Goal: Browse casually: Explore the website without a specific task or goal

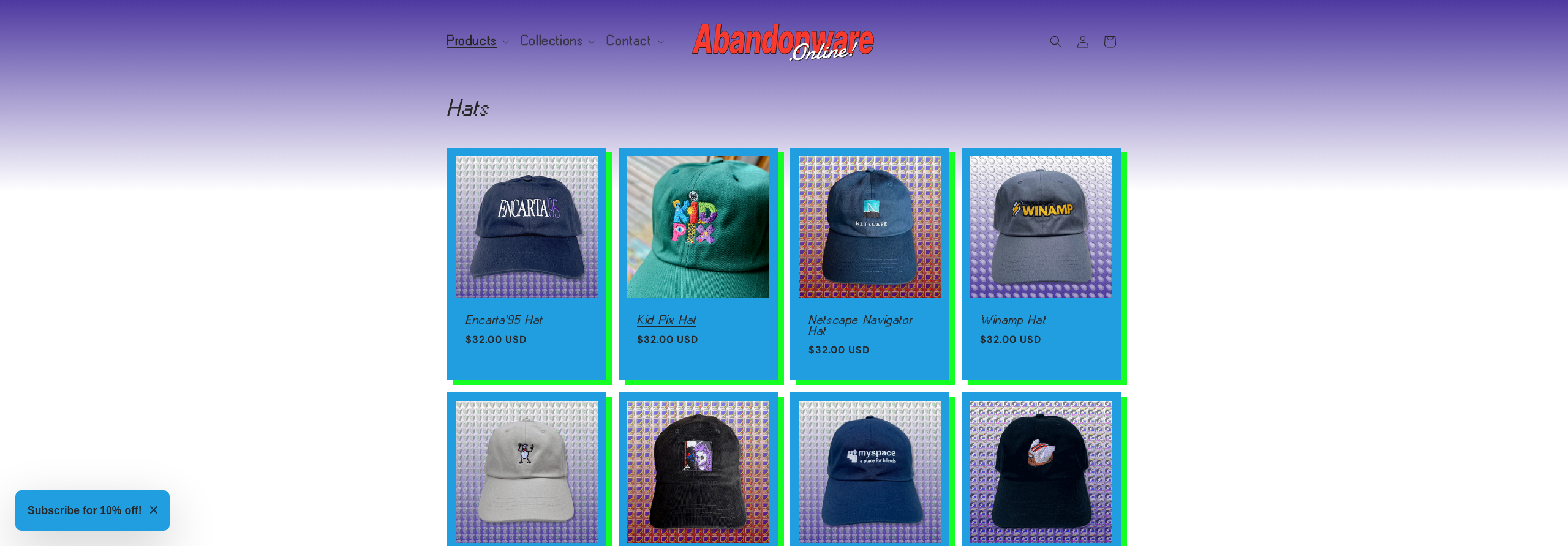
click at [665, 314] on link "Kid Pix Hat" at bounding box center [698, 320] width 122 height 11
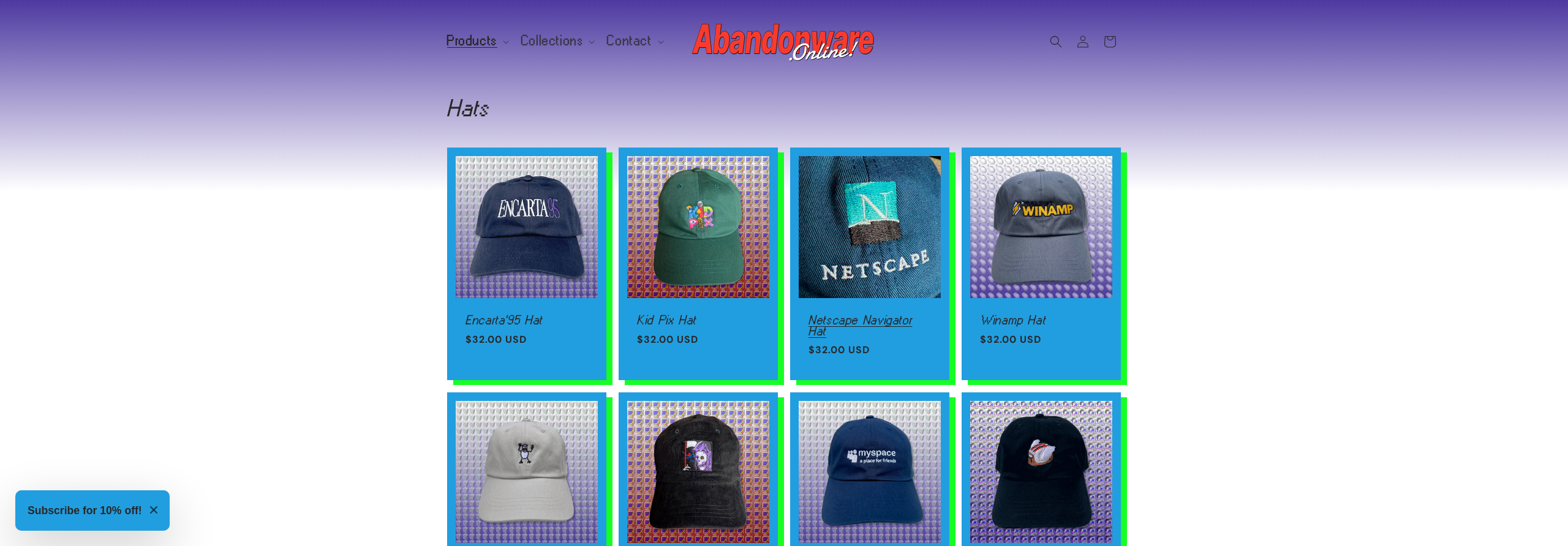
click at [877, 314] on link "Netscape Navigator Hat" at bounding box center [869, 325] width 122 height 21
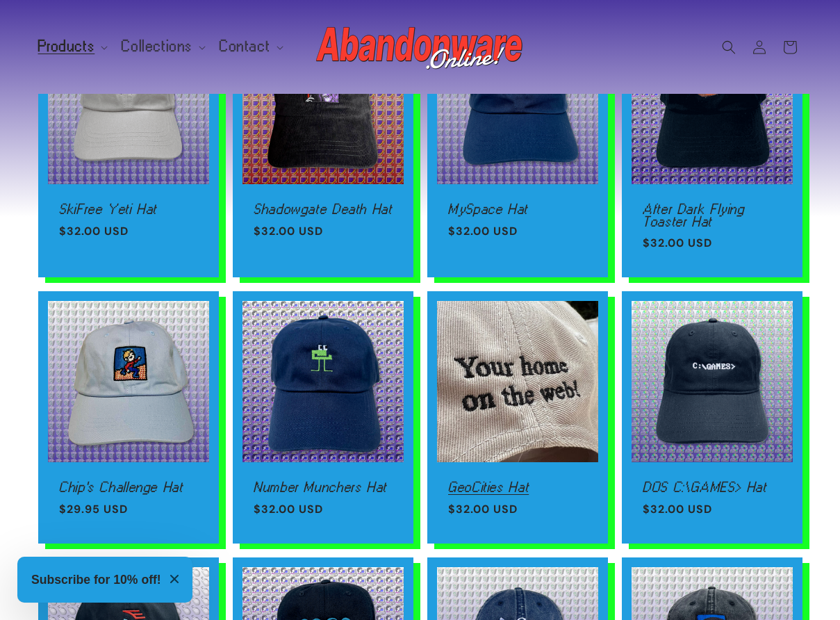
scroll to position [434, 0]
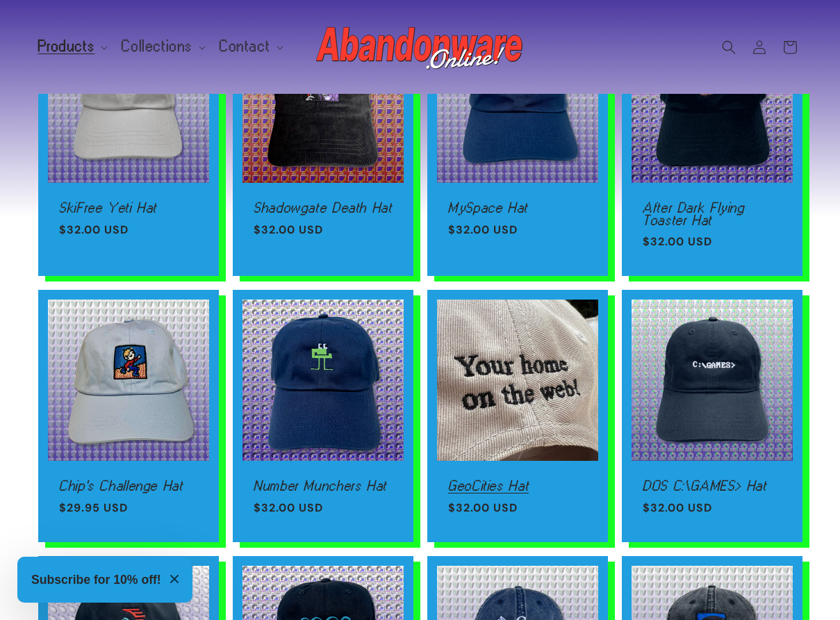
click at [496, 480] on link "GeoCities Hat" at bounding box center [517, 486] width 139 height 13
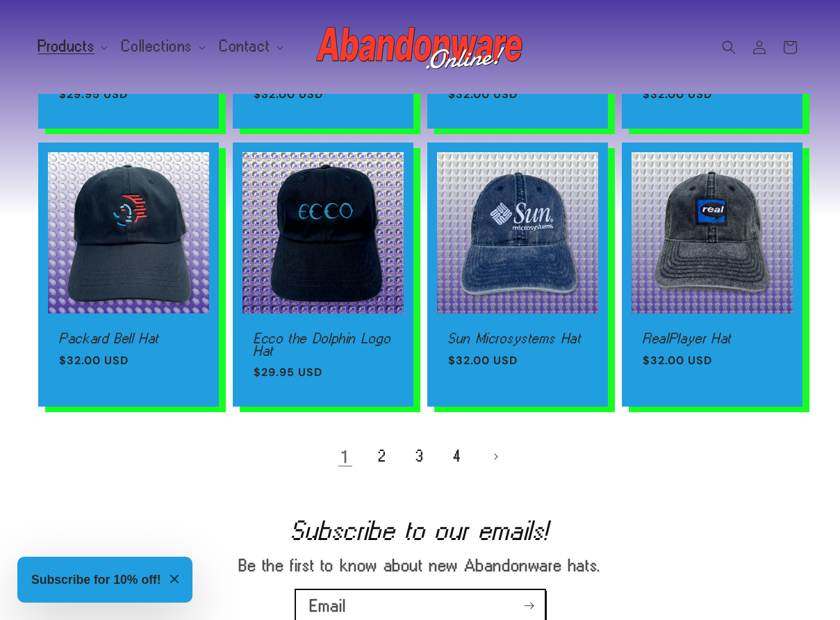
scroll to position [922, 0]
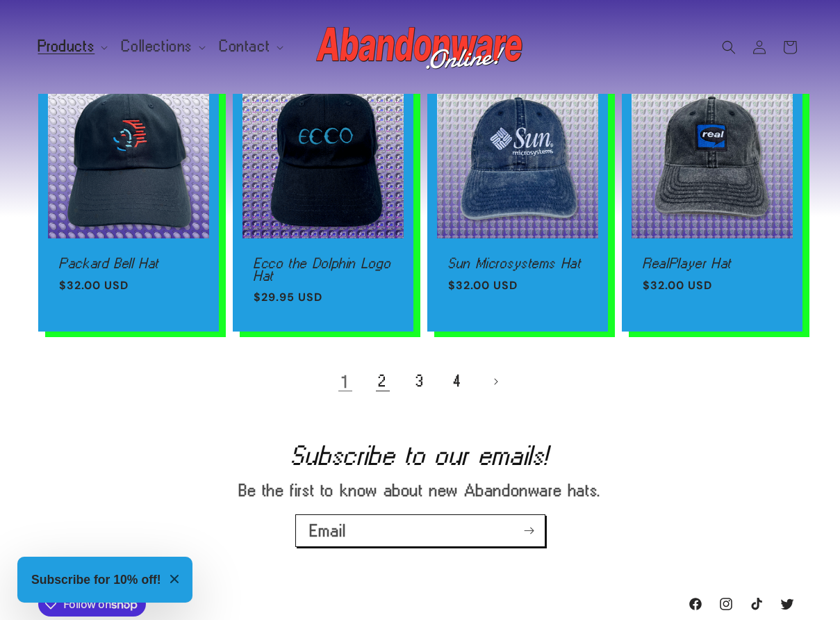
click at [389, 377] on link "2" at bounding box center [383, 381] width 31 height 31
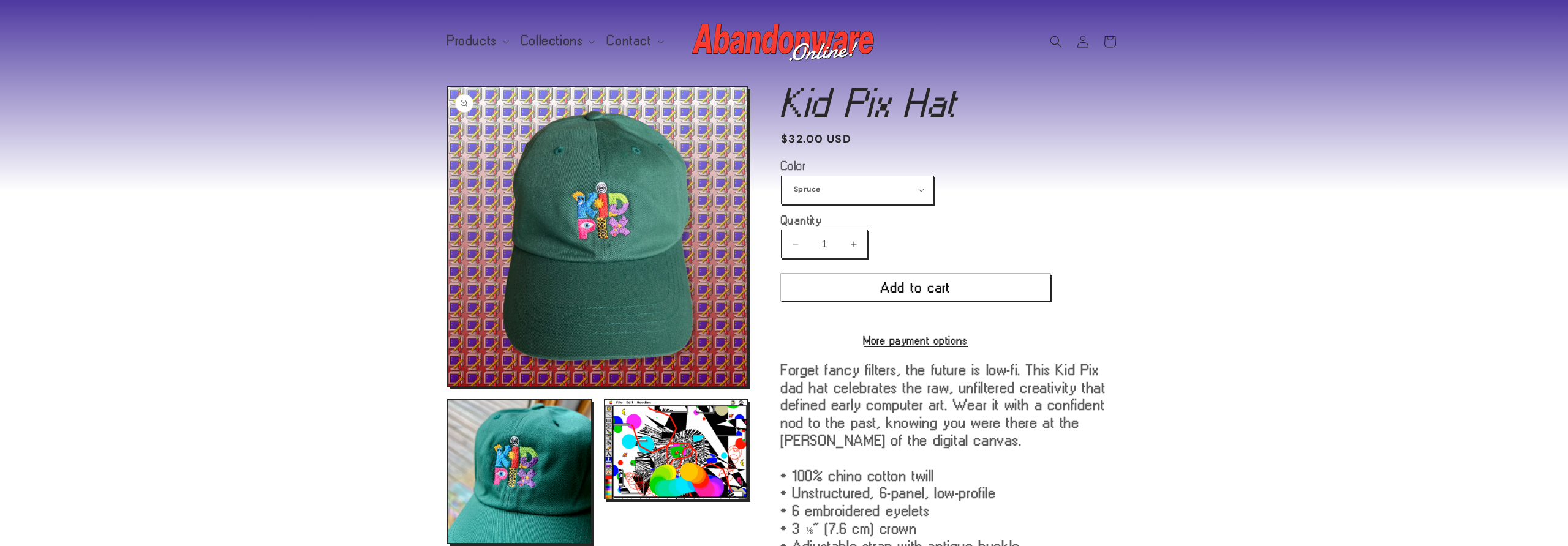
scroll to position [7, 0]
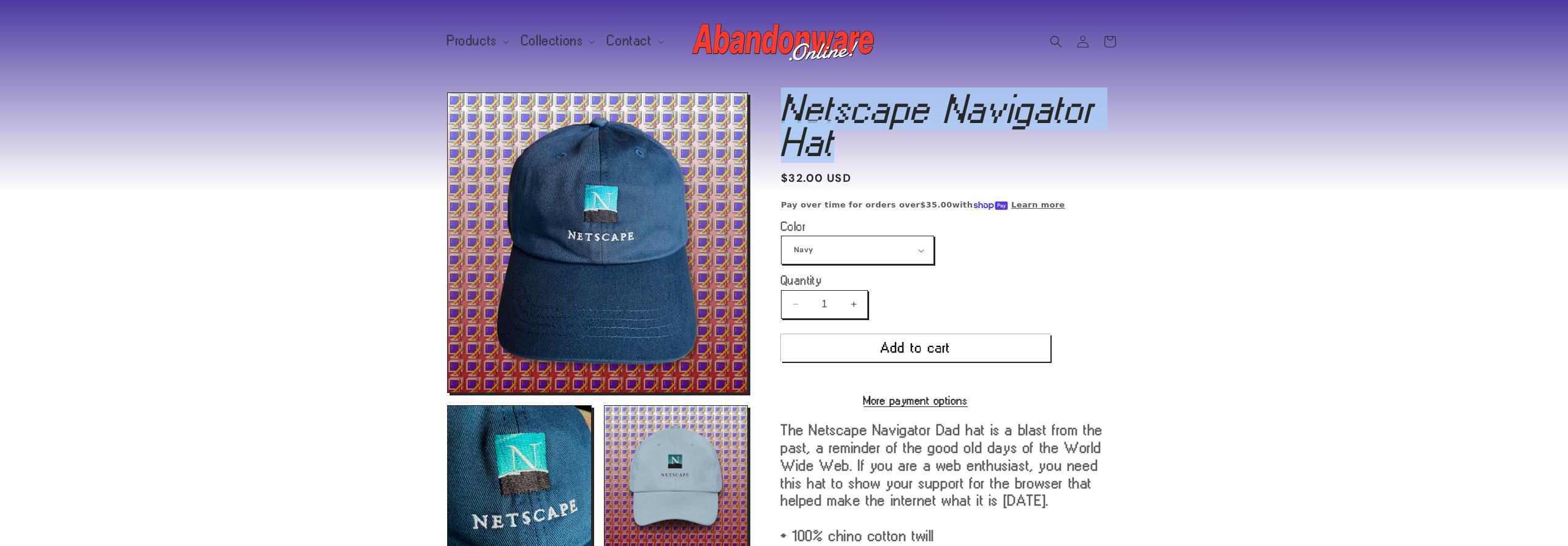
drag, startPoint x: 846, startPoint y: 143, endPoint x: 768, endPoint y: 103, distance: 87.7
copy h1 "Netscape Navigator Hat"
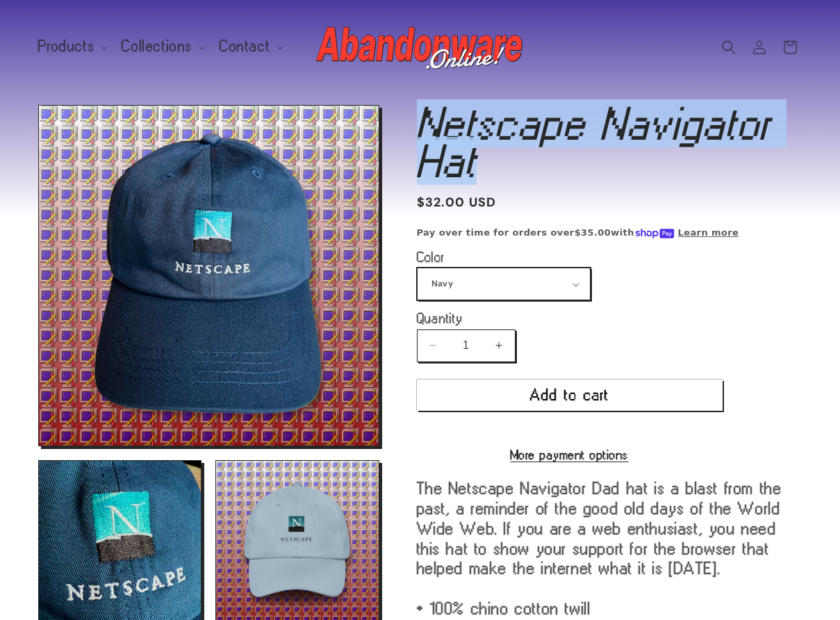
click at [553, 282] on select "Navy Black Stone Light Blue" at bounding box center [504, 283] width 172 height 31
select select "Black"
click at [418, 268] on select "Navy Black Stone Light Blue" at bounding box center [504, 283] width 172 height 31
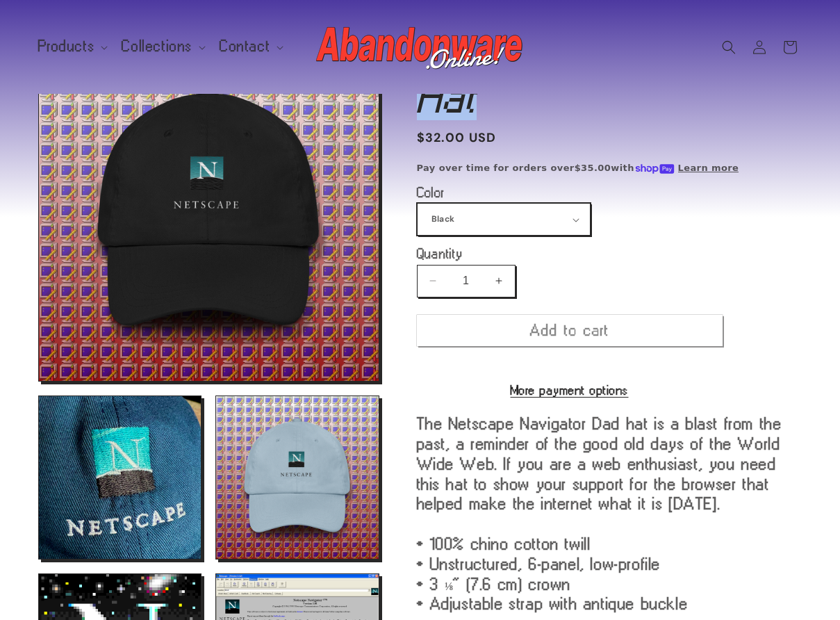
scroll to position [105, 0]
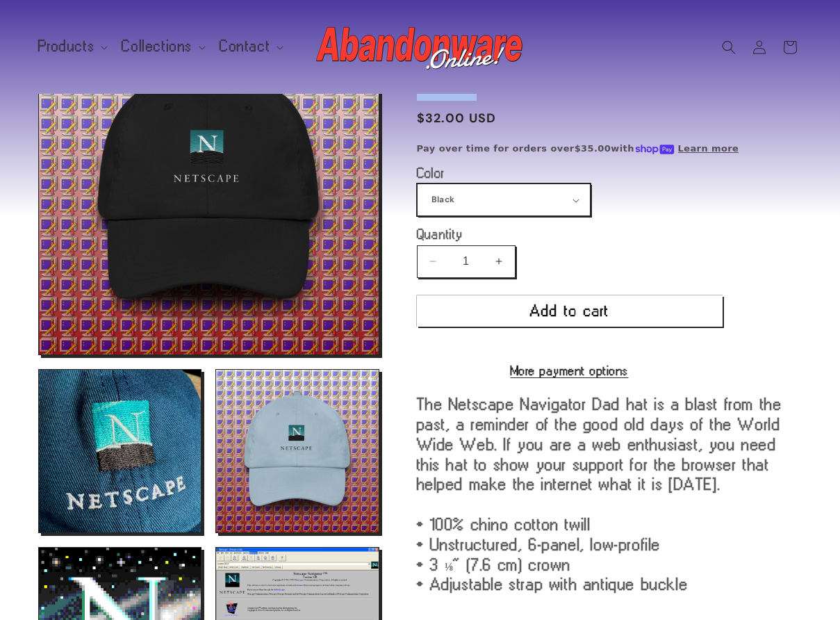
click at [531, 197] on select "Navy Black Stone Light Blue" at bounding box center [504, 199] width 172 height 31
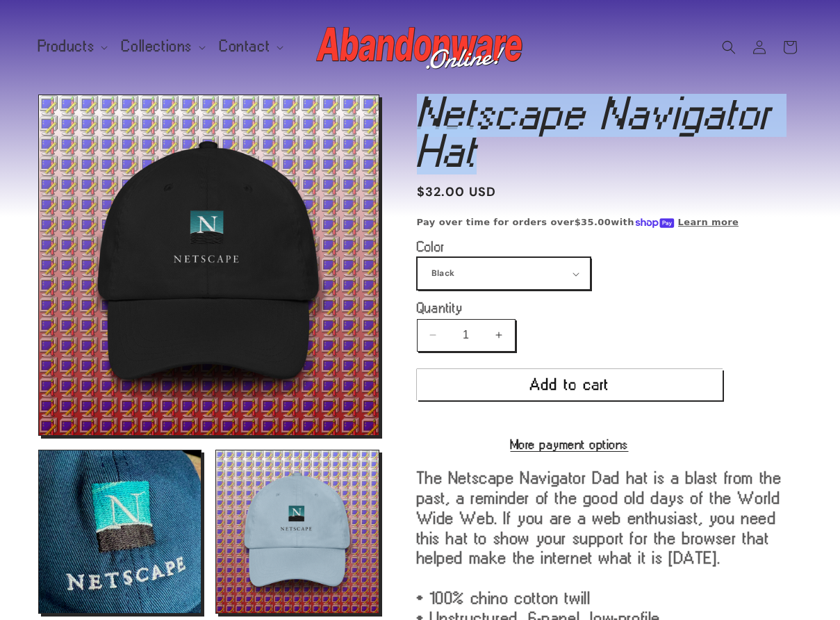
scroll to position [0, 0]
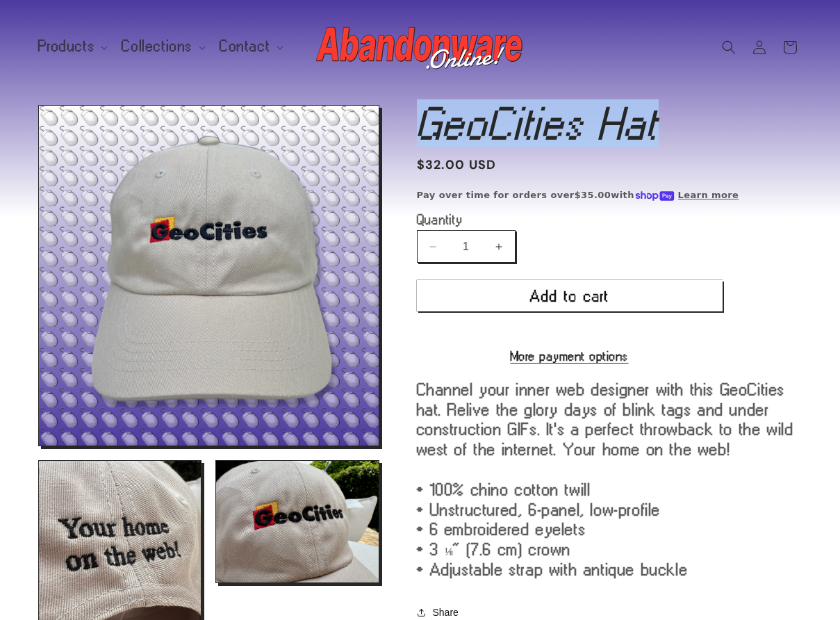
drag, startPoint x: 697, startPoint y: 124, endPoint x: 428, endPoint y: 120, distance: 269.1
click at [428, 120] on h1 "GeoCities Hat" at bounding box center [610, 124] width 386 height 38
copy h1 "GeoCities Hat"
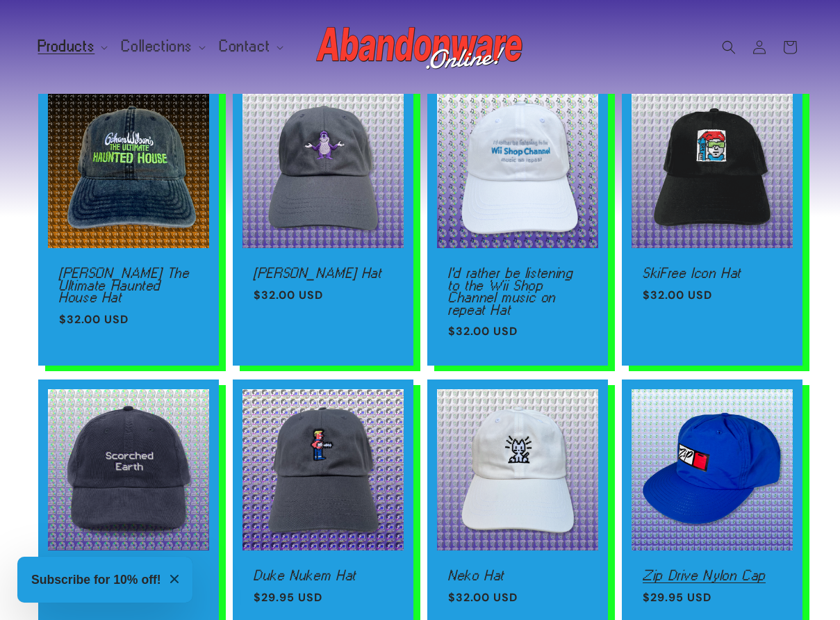
scroll to position [416, 0]
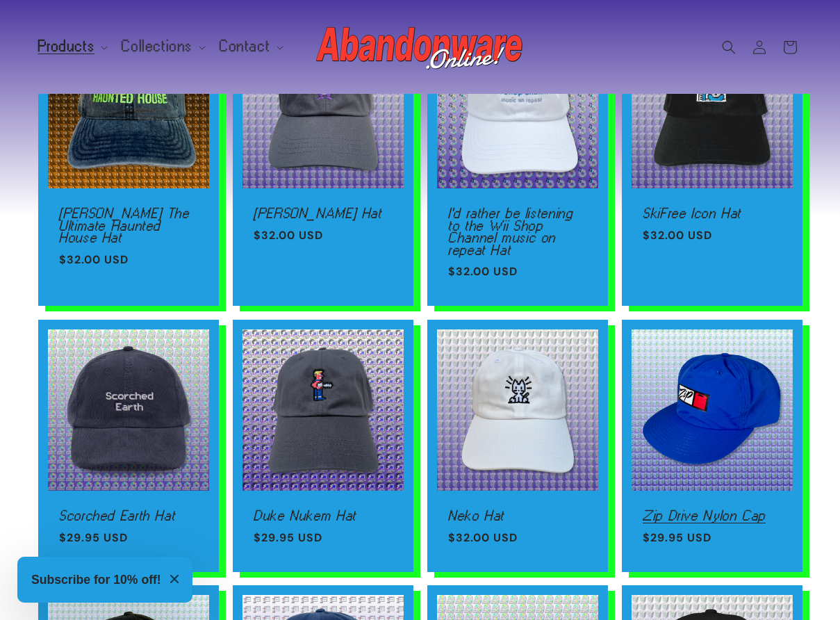
click at [692, 510] on link "Zip Drive Nylon Cap" at bounding box center [712, 516] width 139 height 13
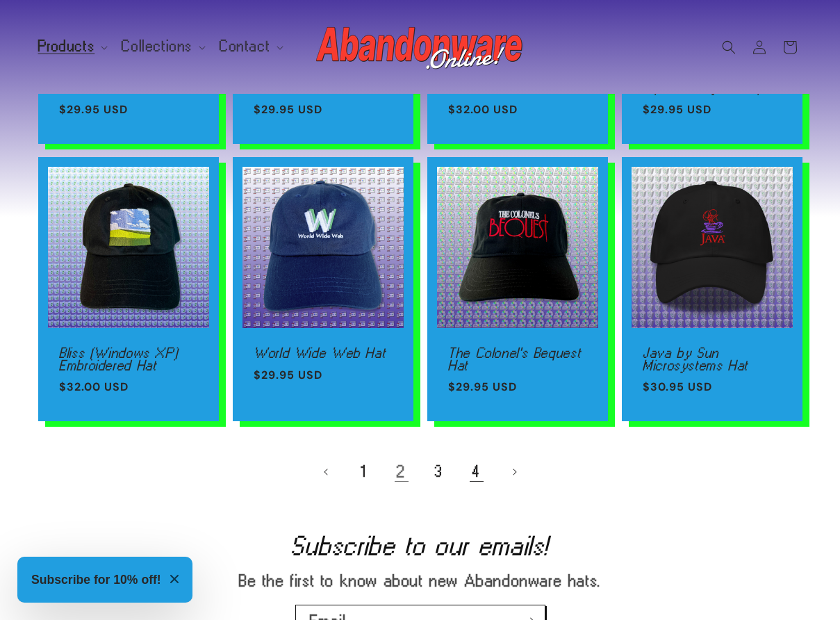
scroll to position [850, 0]
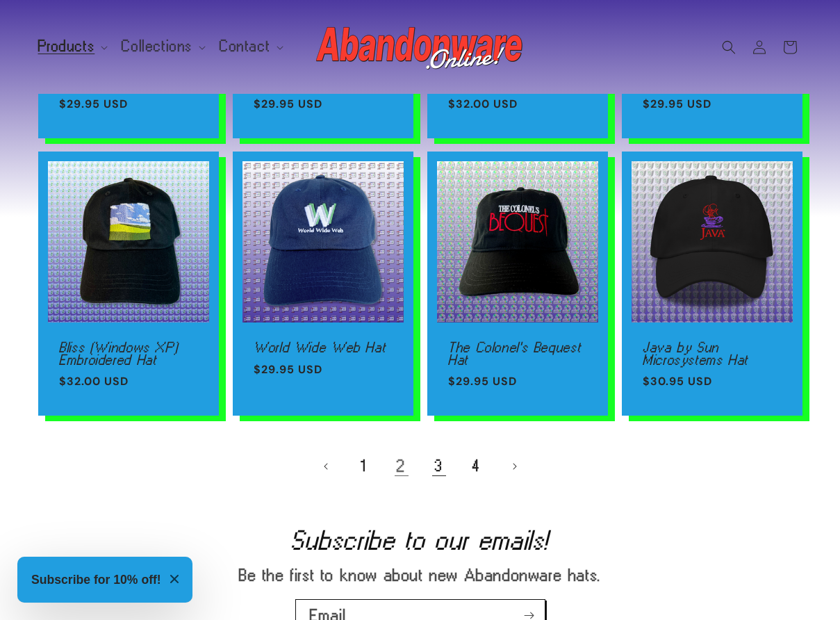
click at [440, 463] on link "3" at bounding box center [439, 466] width 31 height 31
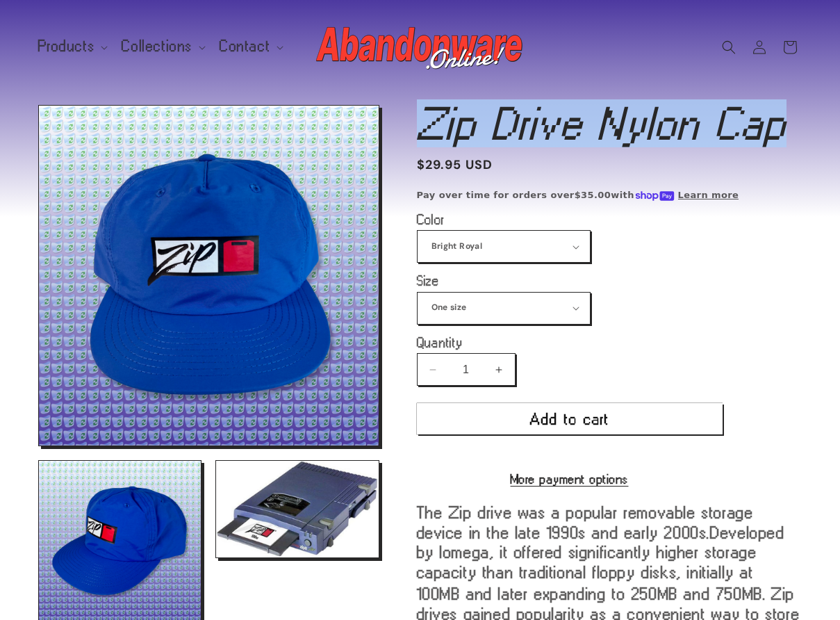
drag, startPoint x: 428, startPoint y: 111, endPoint x: 822, endPoint y: 127, distance: 394.5
click at [819, 125] on div "Skip to product information Open media 1 in modal Open media 2 in modal Open me…" at bounding box center [420, 499] width 834 height 788
copy h1 "Zip Drive Nylon Cap"
click at [472, 237] on select "Bright Royal" at bounding box center [504, 246] width 172 height 31
click at [532, 307] on select "One size" at bounding box center [504, 308] width 172 height 31
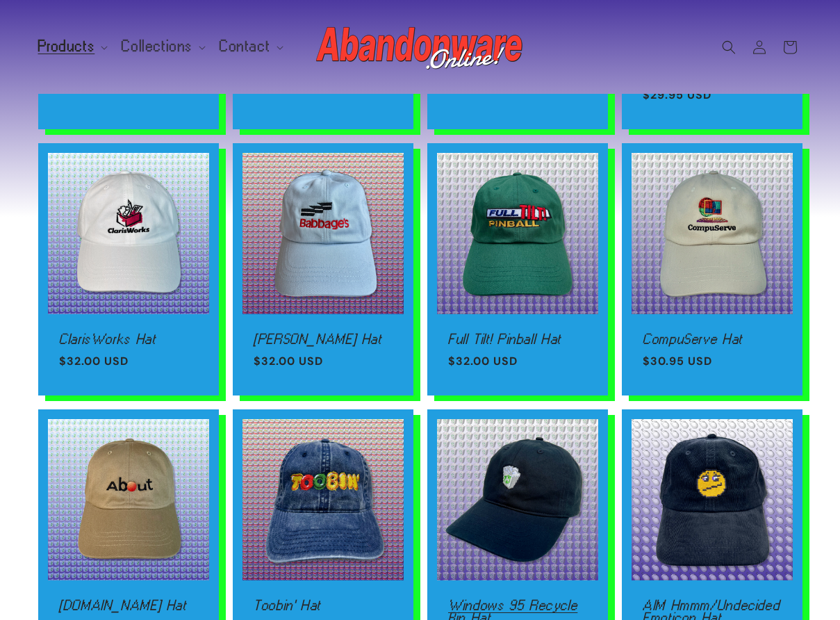
scroll to position [306, 0]
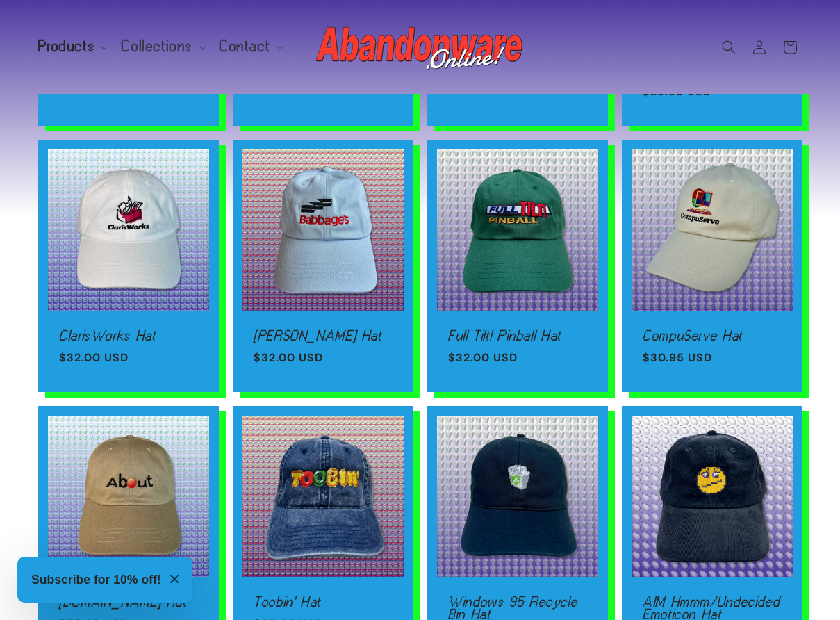
click at [698, 330] on link "CompuServe Hat" at bounding box center [712, 336] width 139 height 13
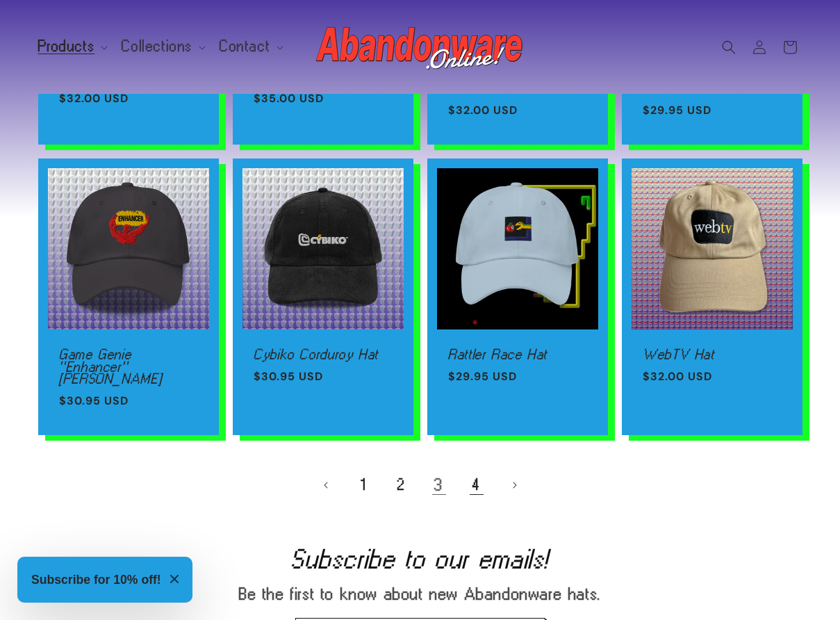
scroll to position [831, 0]
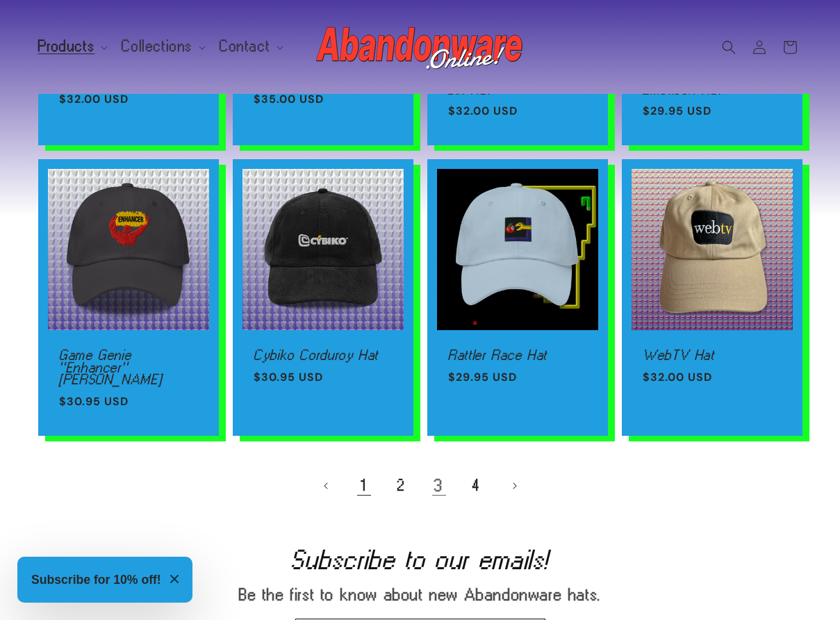
click at [359, 475] on link "1" at bounding box center [364, 486] width 31 height 31
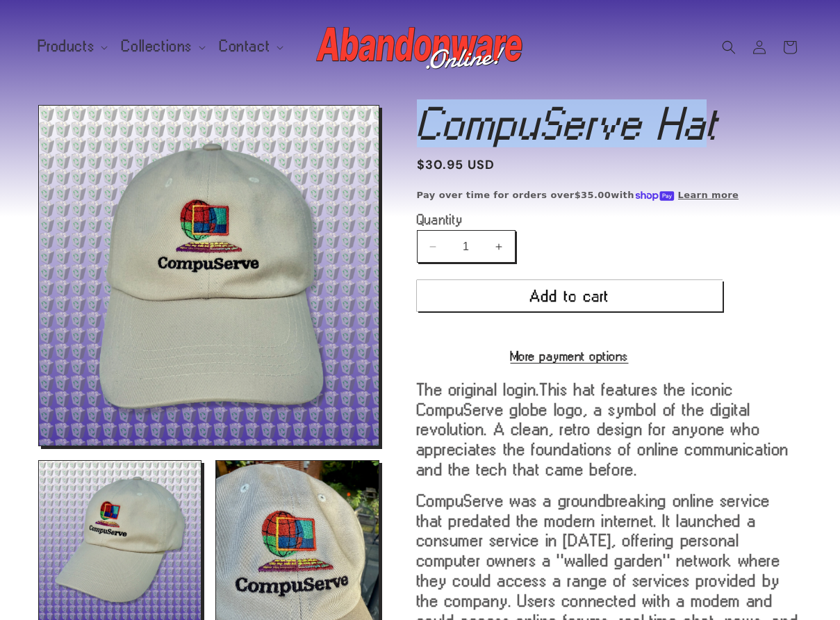
drag, startPoint x: 425, startPoint y: 111, endPoint x: 706, endPoint y: 125, distance: 281.9
click at [706, 125] on h1 "CompuServe Hat" at bounding box center [610, 124] width 386 height 38
copy h1 "CompuServe Ha"
drag, startPoint x: 721, startPoint y: 125, endPoint x: 422, endPoint y: 124, distance: 298.9
click at [422, 124] on h1 "CompuServe Hat" at bounding box center [610, 124] width 386 height 38
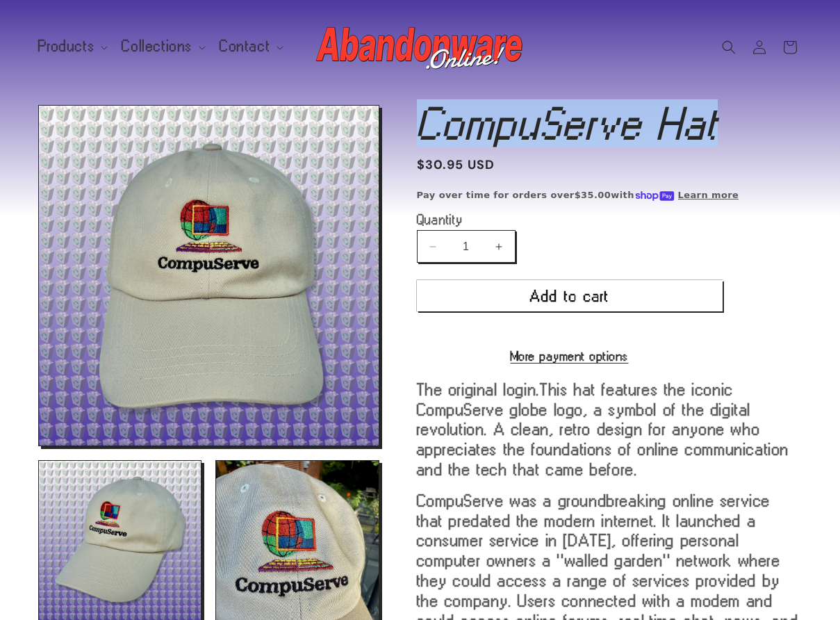
copy h1 "CompuServe Hat"
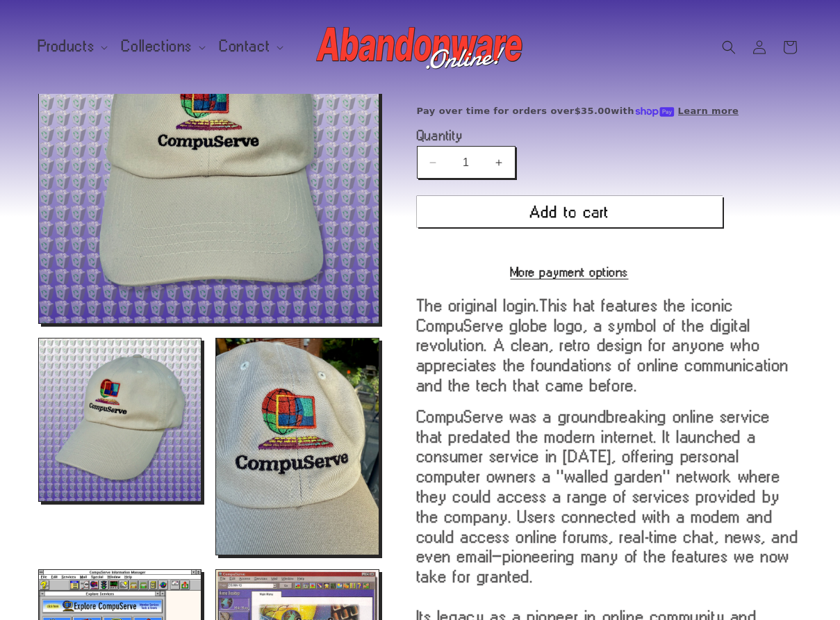
scroll to position [172, 0]
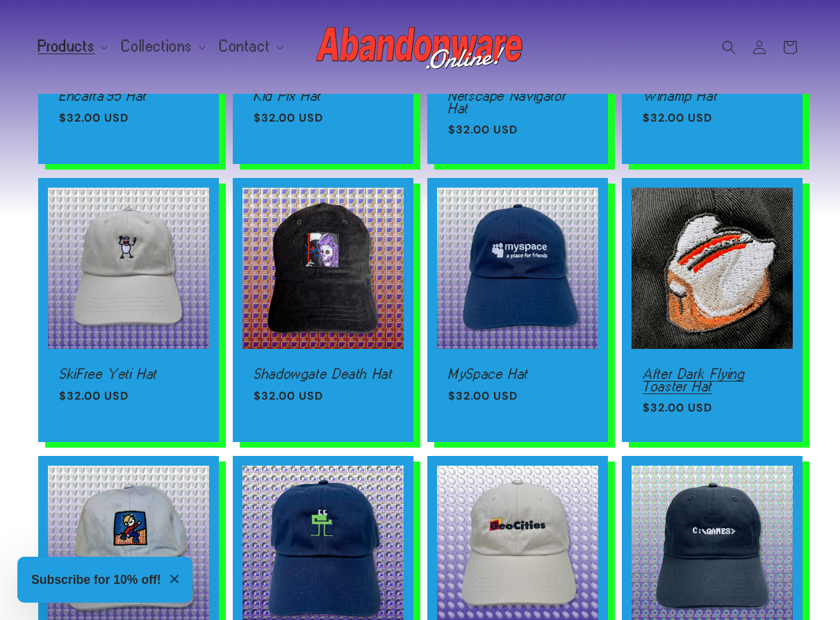
scroll to position [263, 0]
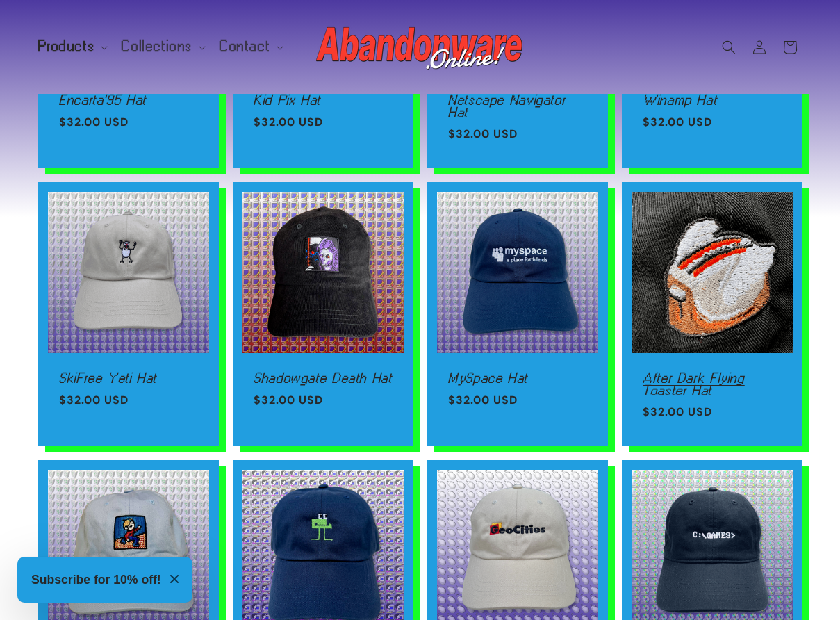
click at [683, 372] on link "After Dark Flying Toaster Hat" at bounding box center [712, 384] width 139 height 24
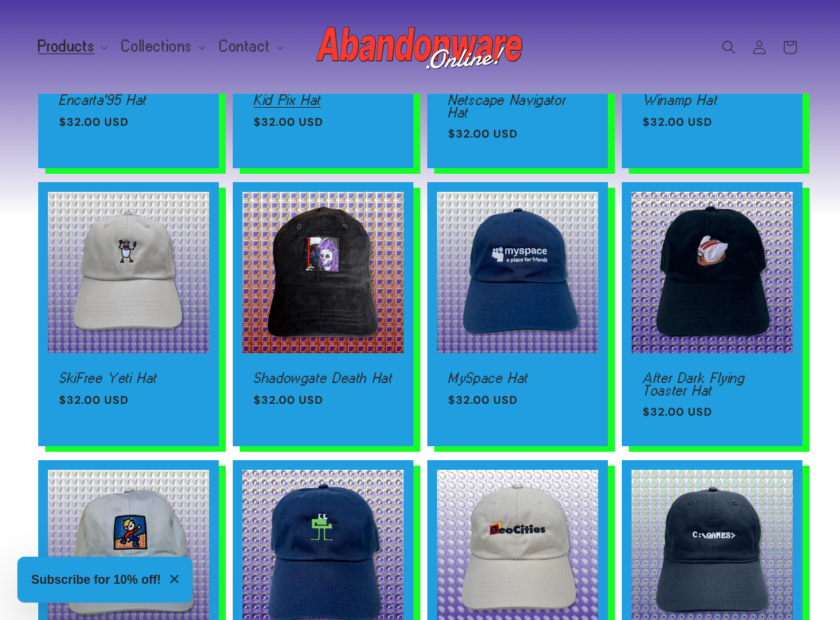
scroll to position [90, 0]
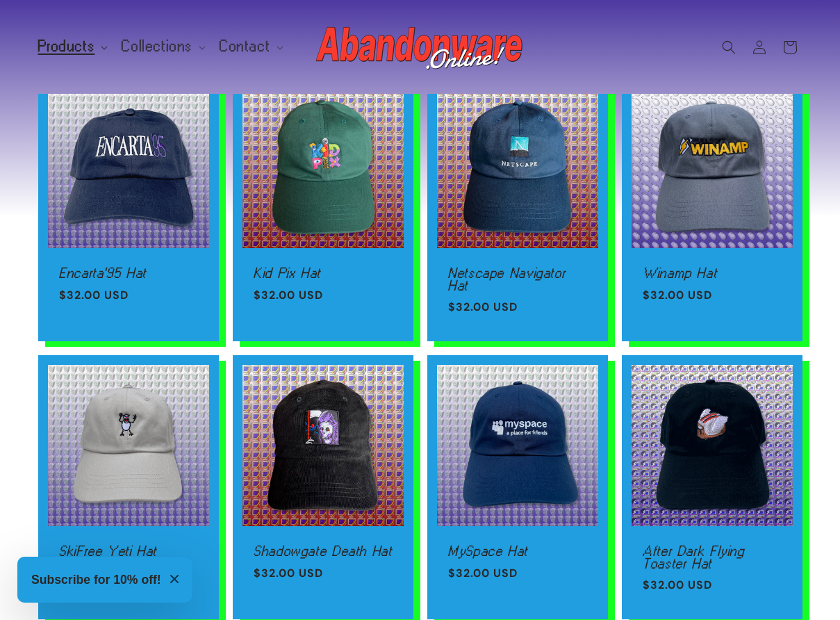
click at [95, 46] on summary "Products" at bounding box center [72, 46] width 84 height 29
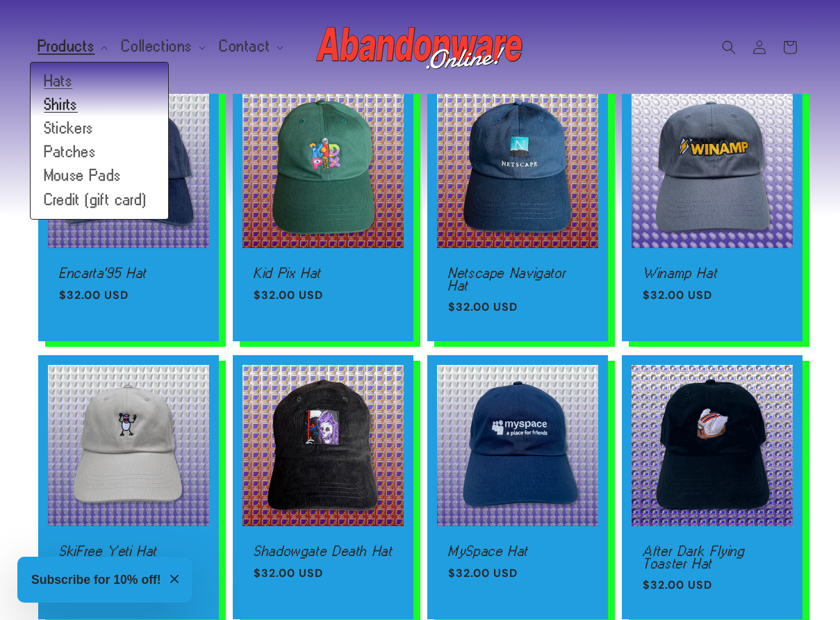
click at [61, 103] on link "Shirts" at bounding box center [100, 105] width 138 height 24
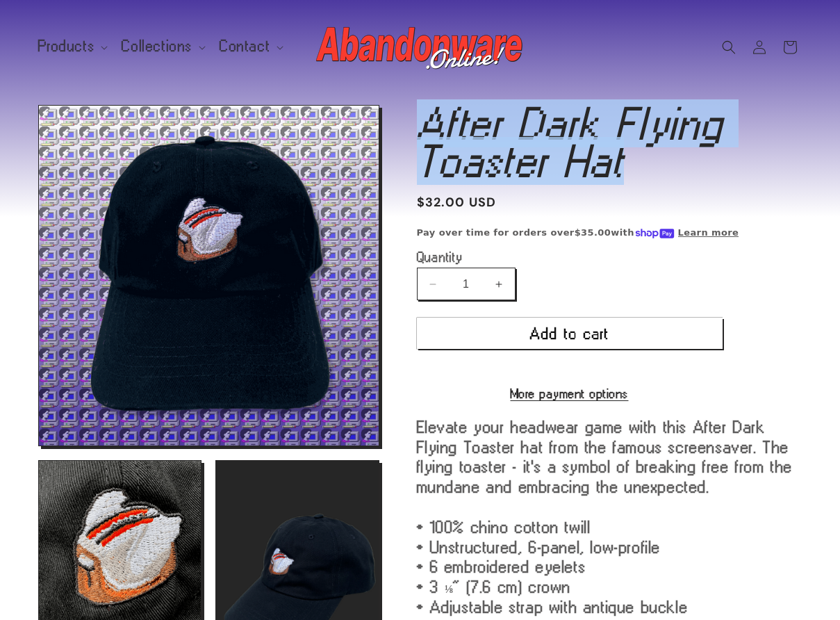
drag, startPoint x: 493, startPoint y: 135, endPoint x: 653, endPoint y: 168, distance: 163.3
click at [649, 165] on h1 "After Dark Flying Toaster Hat" at bounding box center [610, 142] width 386 height 75
copy h1 "After Dark Flying Toaster Hat"
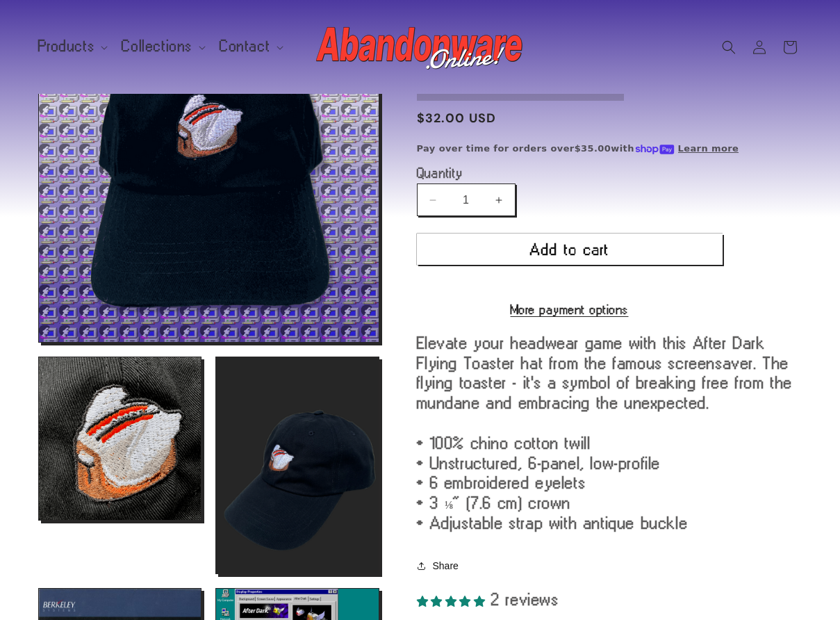
scroll to position [145, 0]
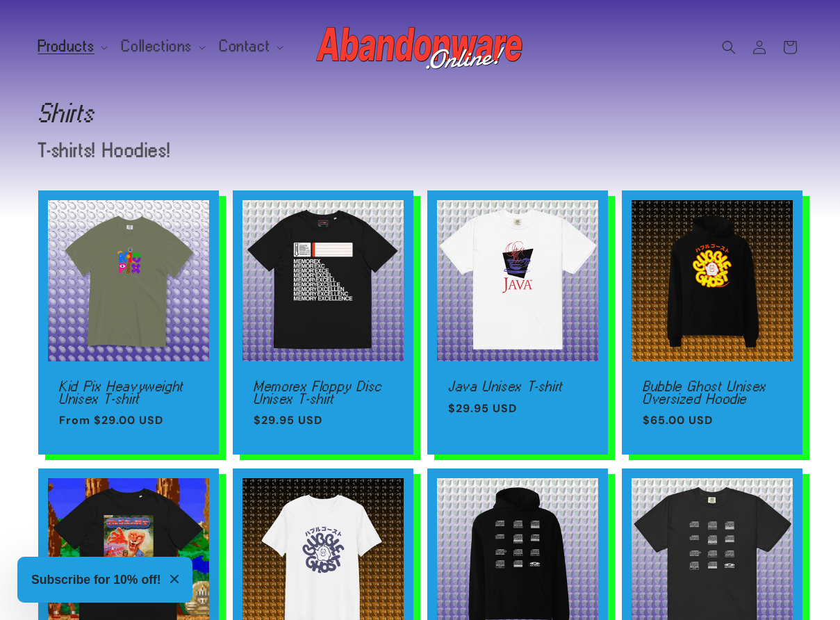
scroll to position [6, 0]
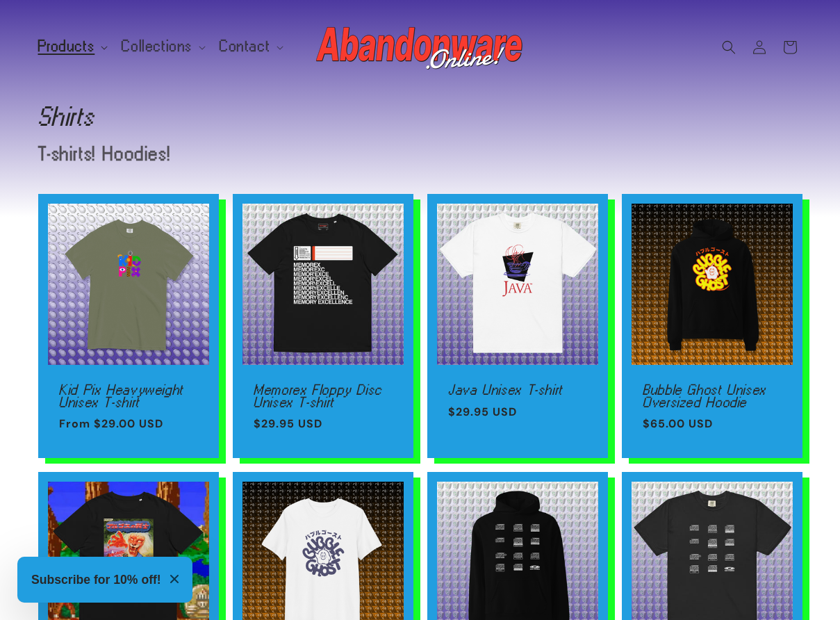
click at [88, 47] on span "Products" at bounding box center [66, 46] width 57 height 13
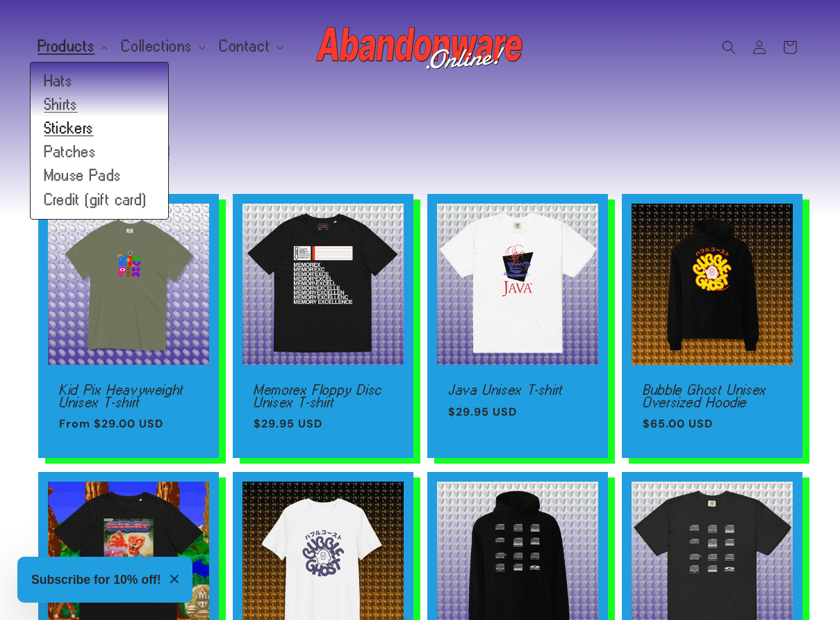
click at [69, 126] on link "Stickers" at bounding box center [100, 129] width 138 height 24
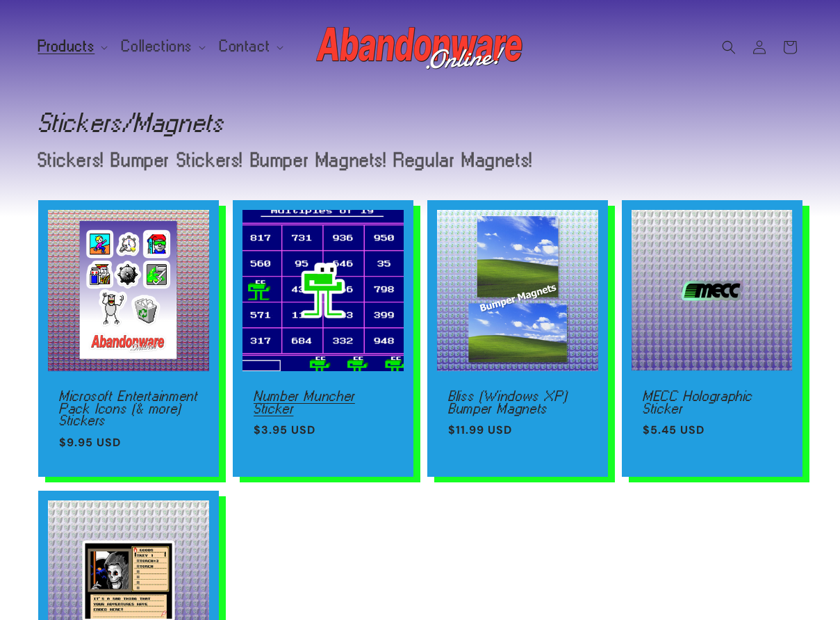
click at [333, 390] on link "Number Muncher Sticker" at bounding box center [323, 402] width 139 height 24
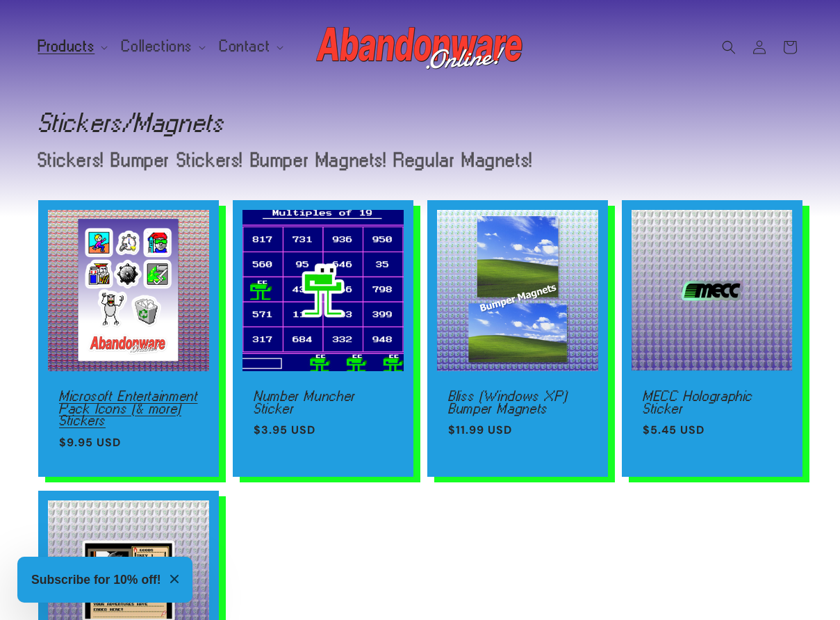
click at [144, 390] on link "Microsoft Entertainment Pack Icons (& more) Stickers" at bounding box center [128, 408] width 139 height 37
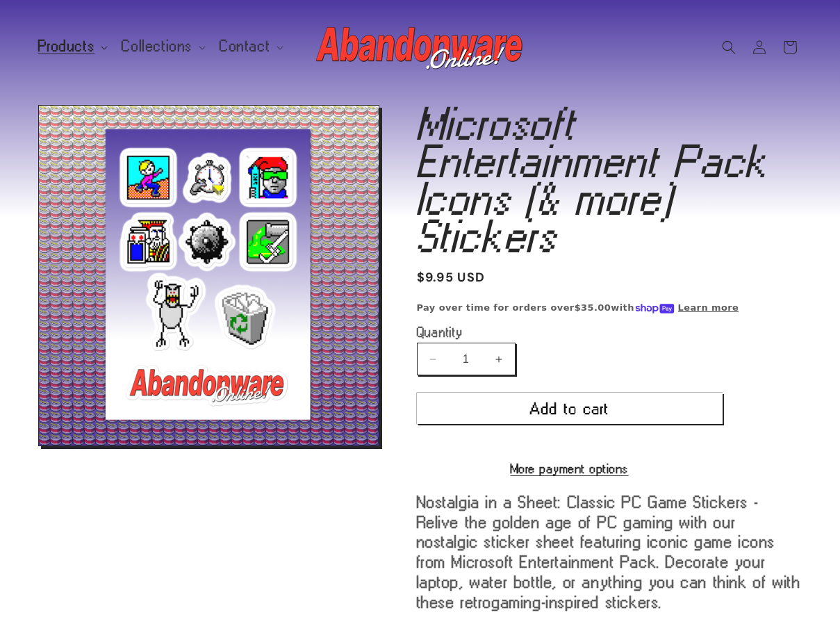
click at [86, 40] on span "Products" at bounding box center [66, 46] width 57 height 13
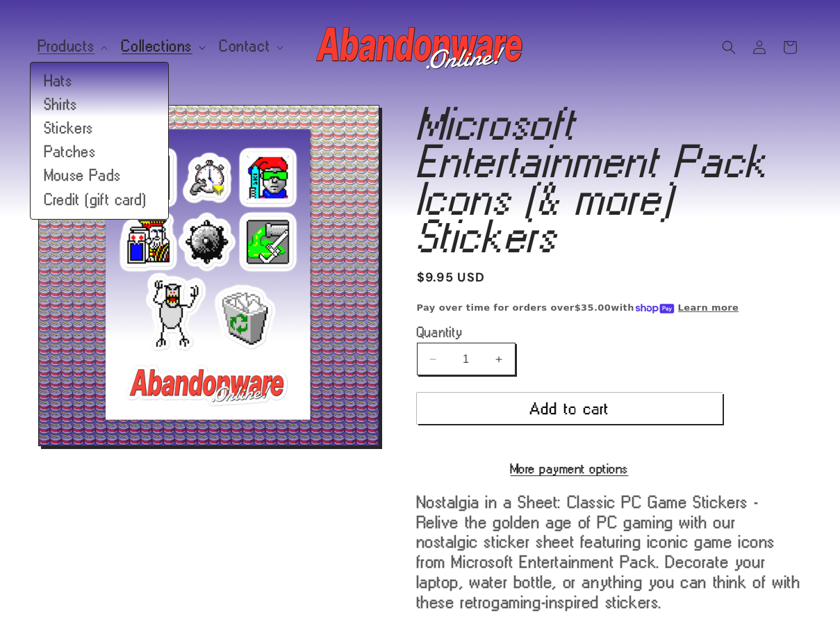
click at [148, 40] on span "Collections" at bounding box center [157, 46] width 71 height 13
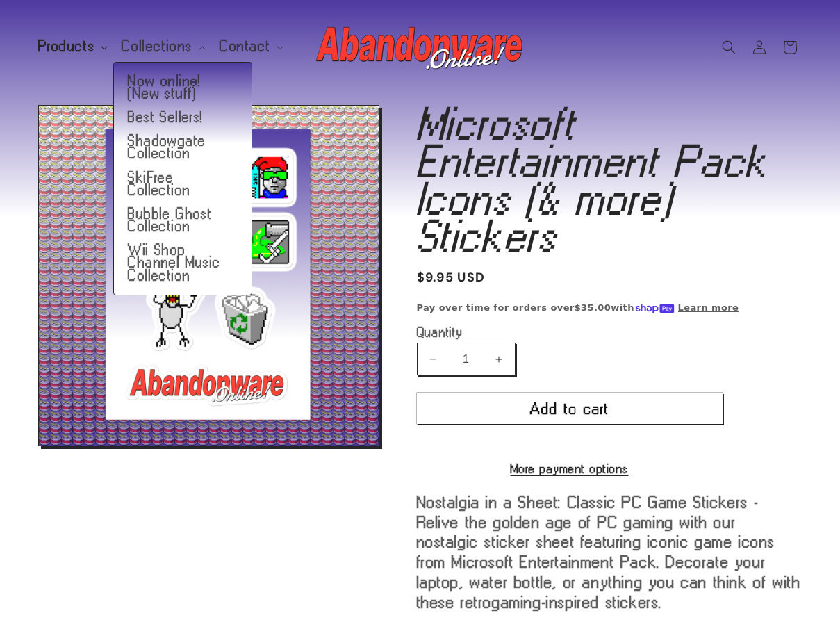
click at [78, 40] on span "Products" at bounding box center [66, 46] width 57 height 13
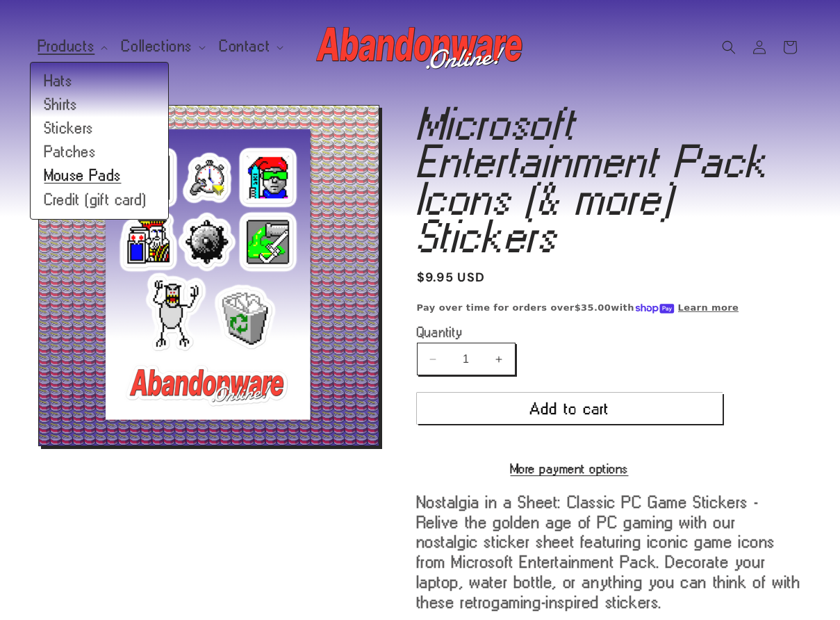
click at [90, 176] on link "Mouse Pads" at bounding box center [100, 176] width 138 height 24
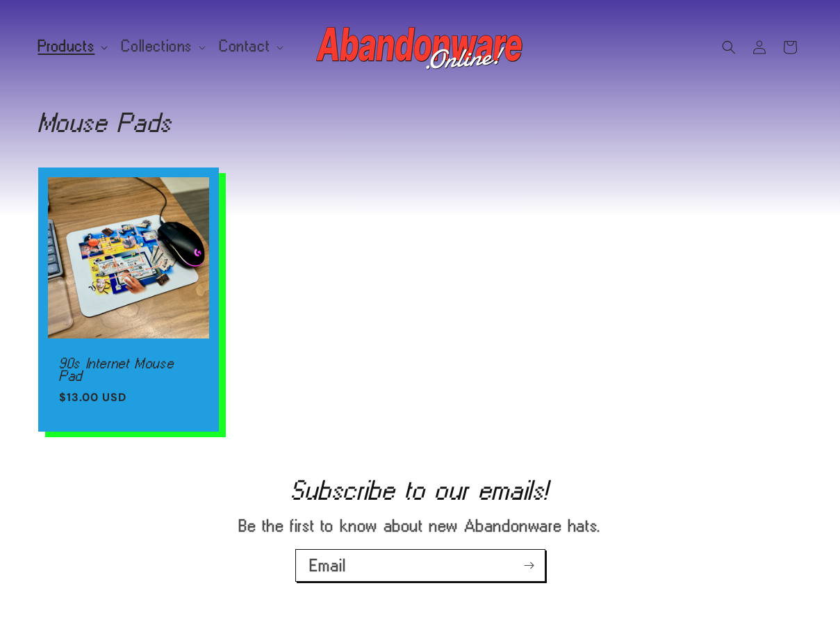
click at [74, 44] on span "Products" at bounding box center [66, 46] width 57 height 13
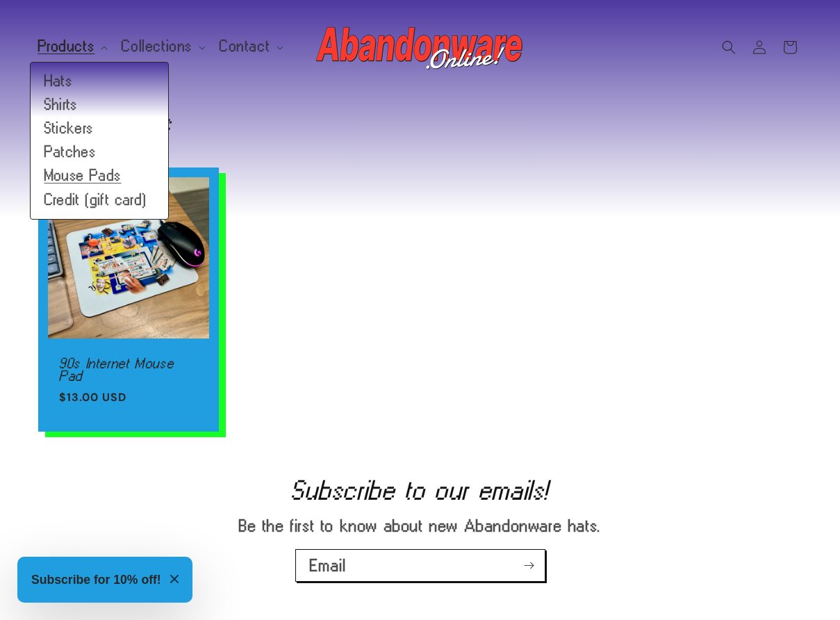
click at [403, 175] on ul "90s Internet Mouse Pad 90s Internet Mouse Pad Regular price $13.00 USD Regular …" at bounding box center [420, 300] width 765 height 264
